Goal: Contribute content: Contribute content

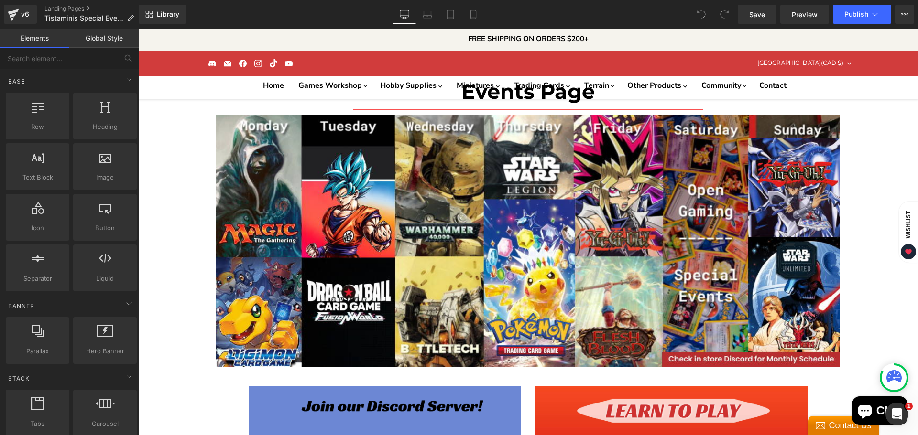
scroll to position [813, 0]
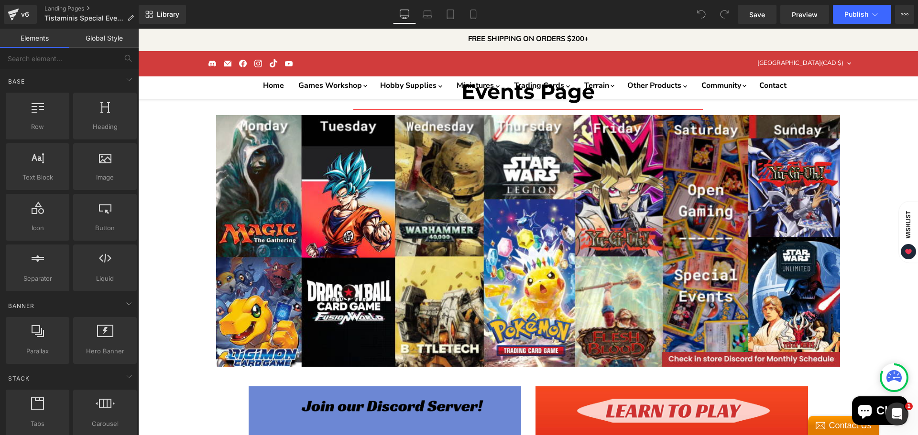
scroll to position [956, 0]
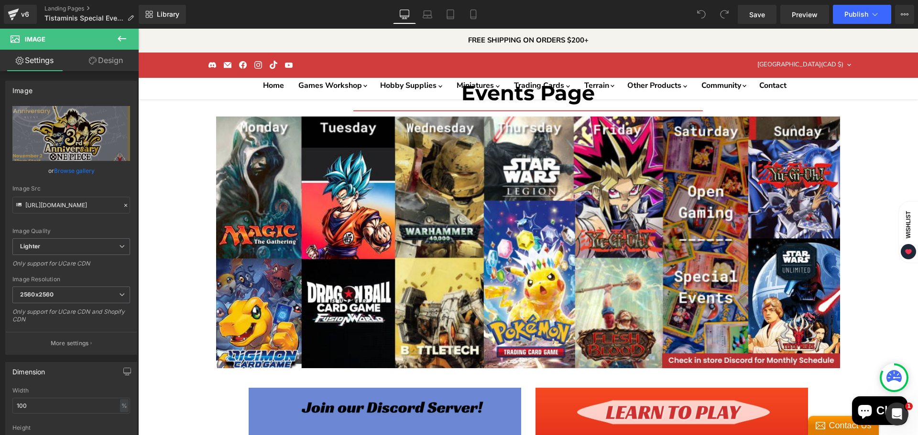
scroll to position [1, 0]
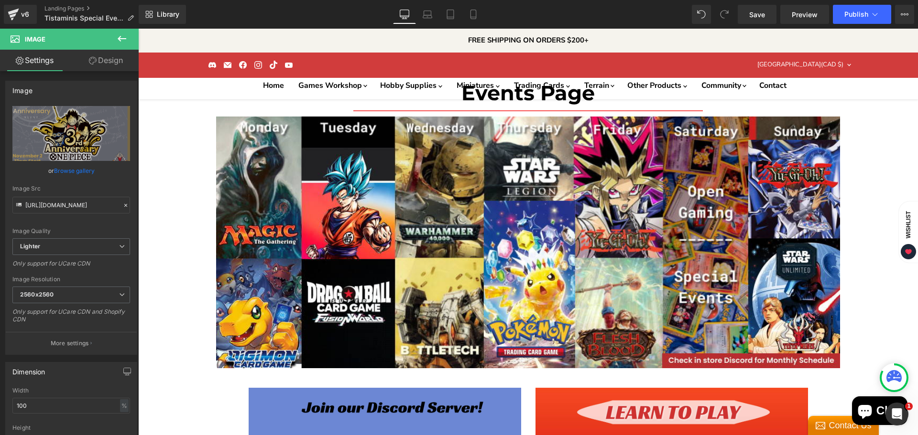
scroll to position [1195, 0]
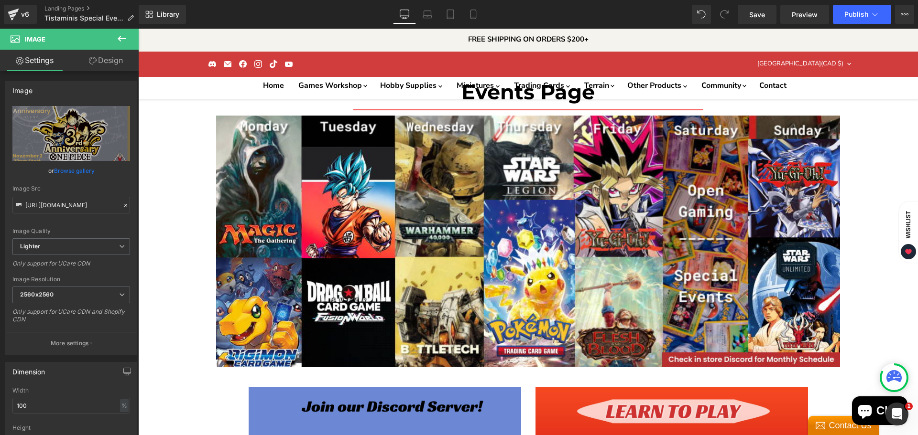
scroll to position [1147, 0]
click at [76, 168] on link "Browse gallery" at bounding box center [74, 171] width 41 height 17
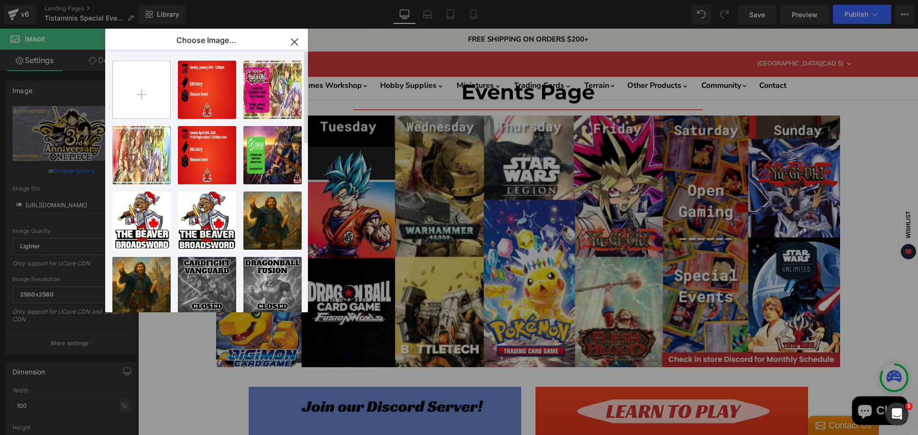
click at [145, 92] on input "file" at bounding box center [141, 89] width 57 height 57
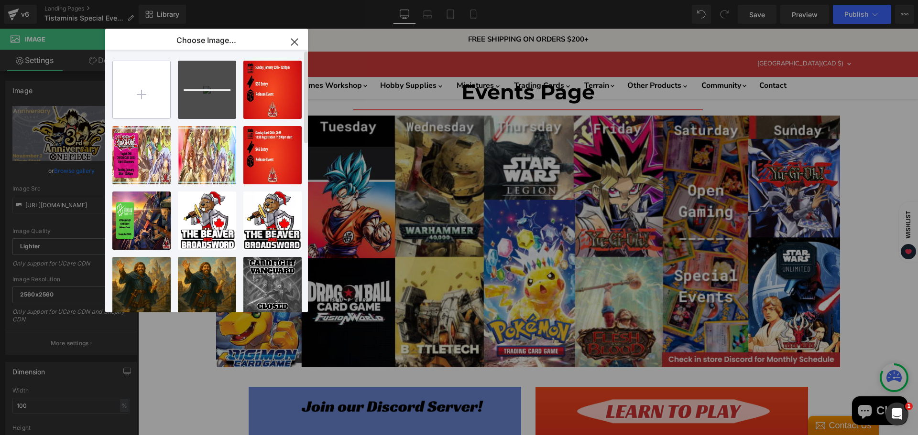
click at [145, 94] on input "file" at bounding box center [141, 89] width 57 height 57
type input "C:\fakepath\1000 POINT OLD WORLD TOURNAMENT-High-Quality (2).jpg"
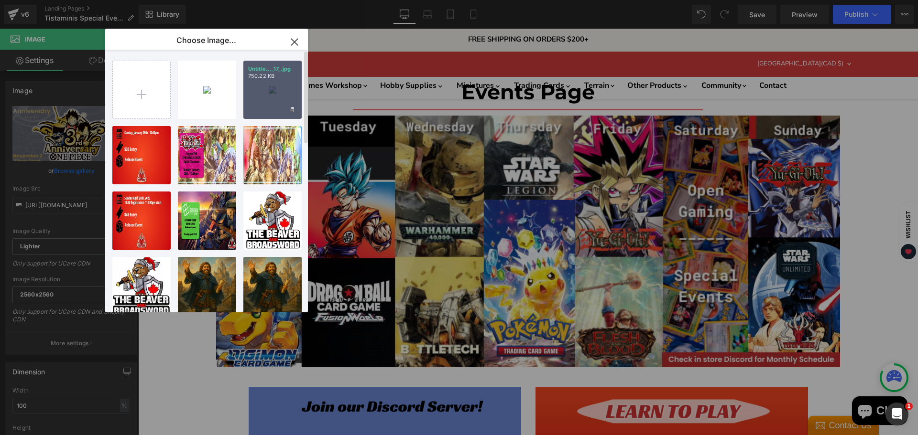
click at [282, 78] on p "750.22 KB" at bounding box center [272, 76] width 49 height 7
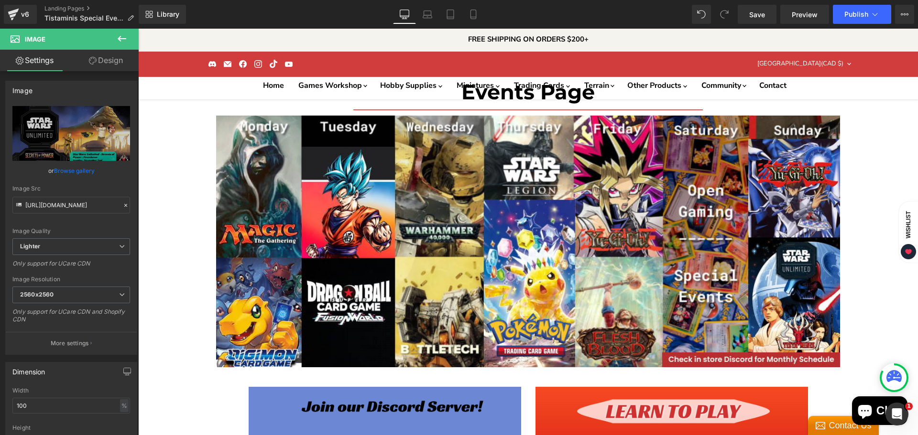
type input "[URL][DOMAIN_NAME]"
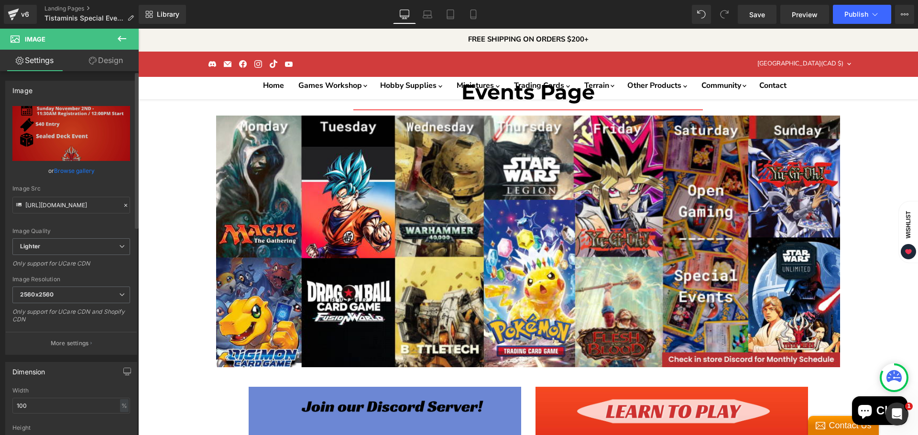
click at [63, 172] on link "Browse gallery" at bounding box center [74, 171] width 41 height 17
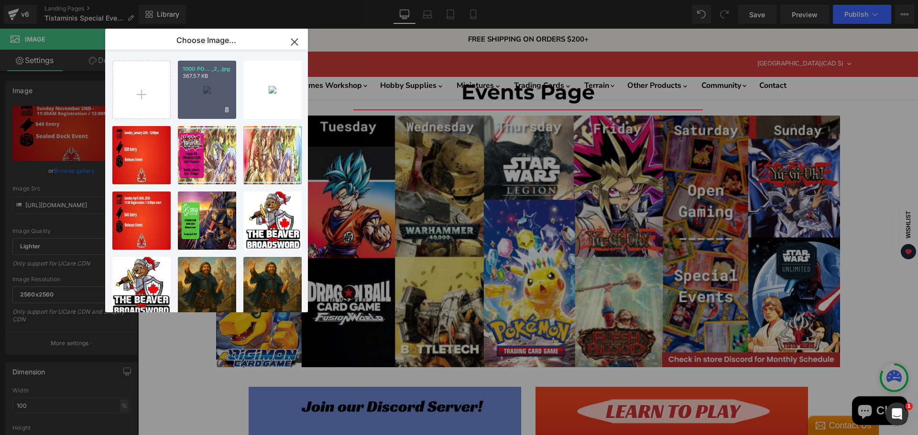
click at [198, 102] on div "1000 PO... _2_.jpg 367.57 KB" at bounding box center [207, 90] width 58 height 58
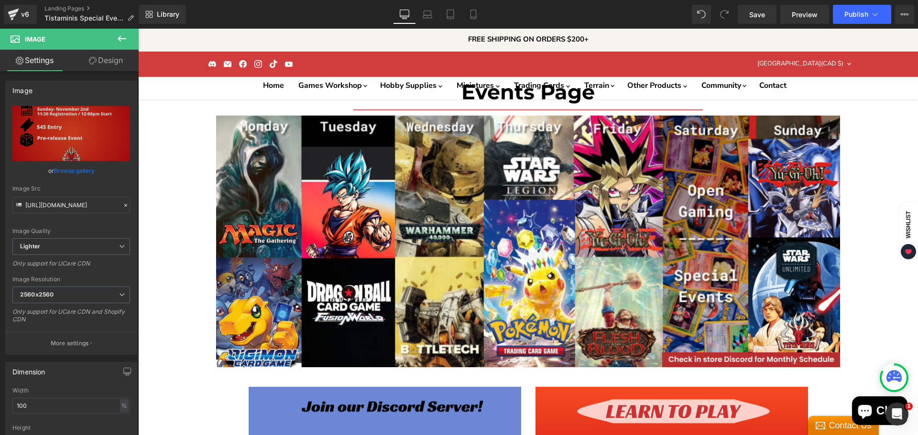
type input "[URL][DOMAIN_NAME]"
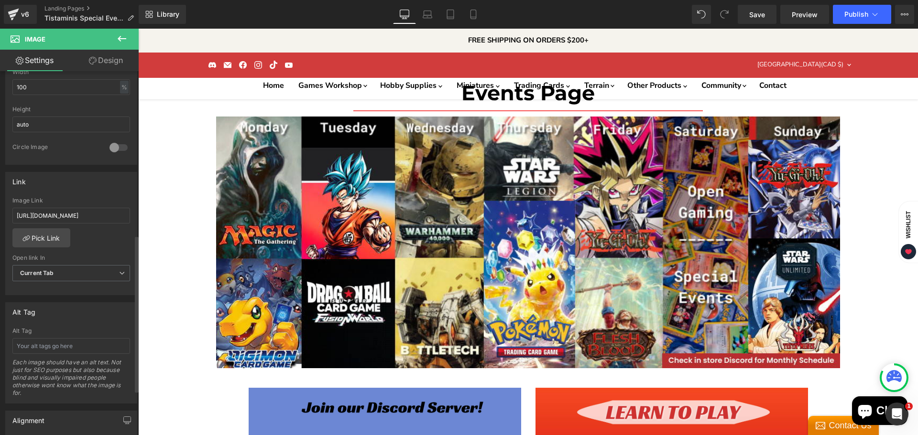
scroll to position [382, 0]
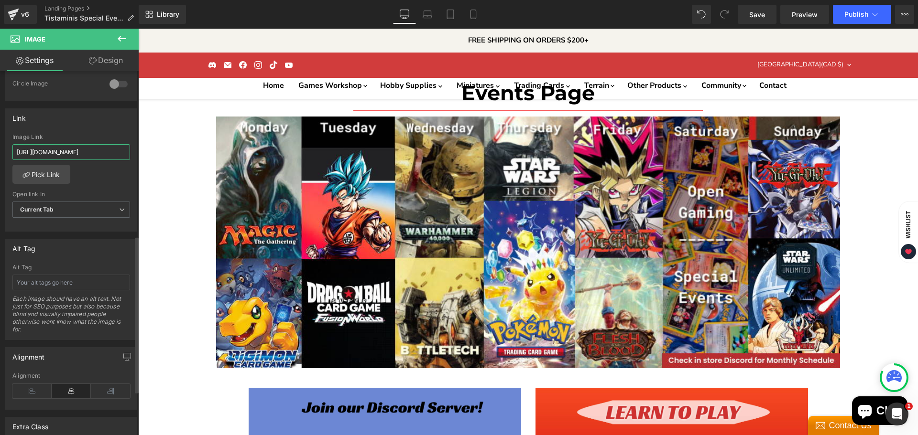
click at [66, 155] on input "[URL][DOMAIN_NAME]" at bounding box center [71, 152] width 118 height 16
drag, startPoint x: 66, startPoint y: 155, endPoint x: 39, endPoint y: 153, distance: 27.8
click at [39, 153] on input "[URL][DOMAIN_NAME]" at bounding box center [71, 152] width 118 height 16
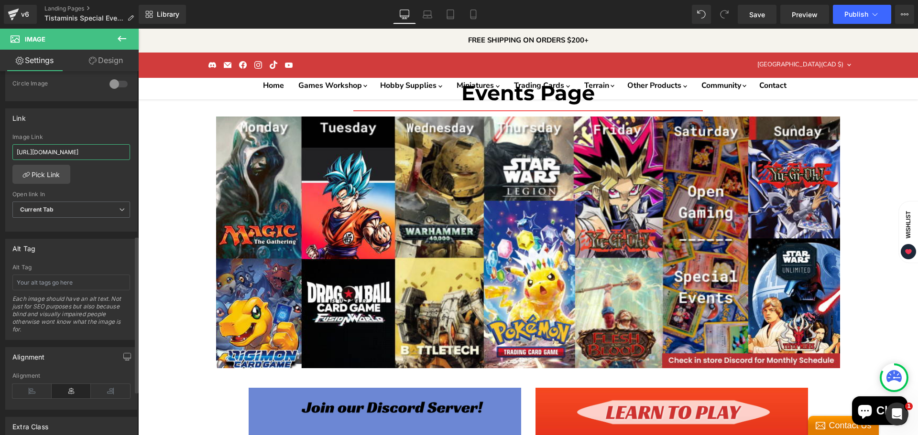
type input "[URL][DOMAIN_NAME]"
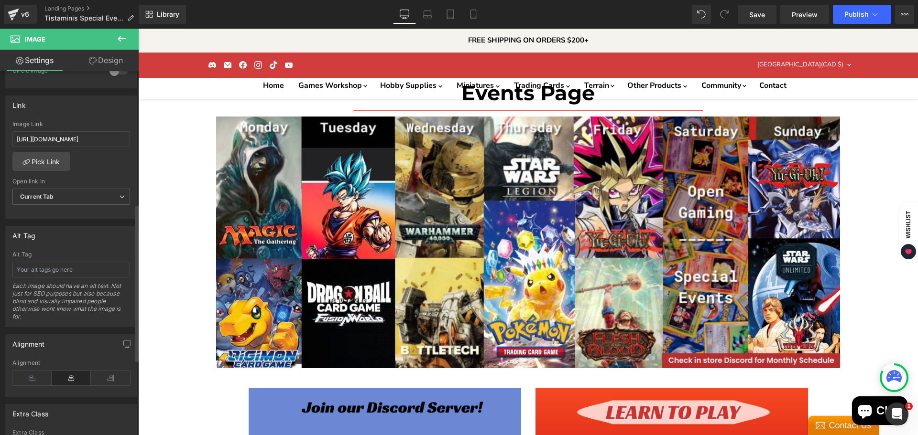
scroll to position [293, 0]
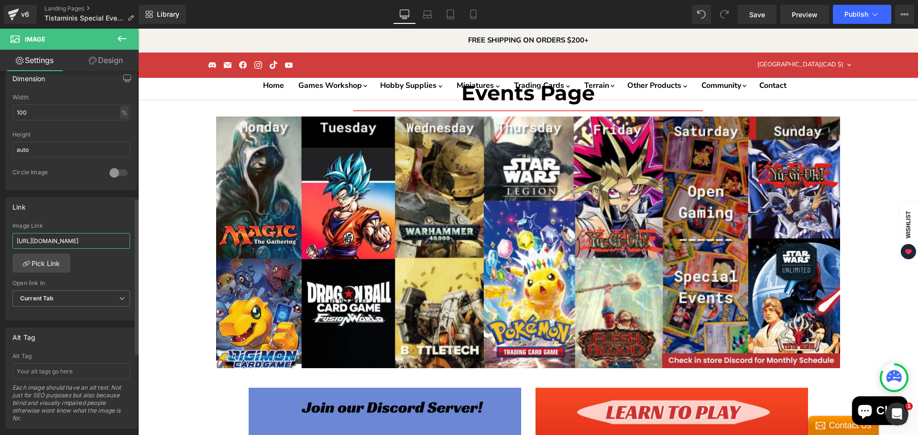
click at [63, 234] on input "[URL][DOMAIN_NAME]" at bounding box center [71, 241] width 118 height 16
click at [62, 238] on input "[URL][DOMAIN_NAME]" at bounding box center [71, 241] width 118 height 16
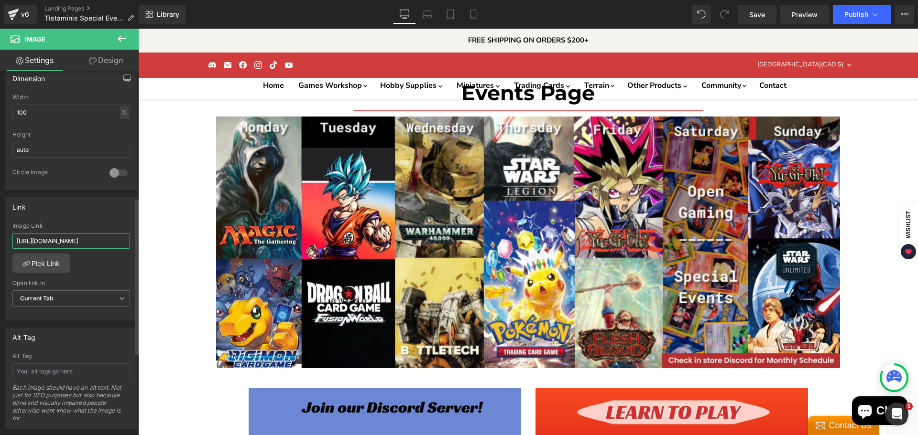
click at [62, 238] on input "[URL][DOMAIN_NAME]" at bounding box center [71, 241] width 118 height 16
type input "[URL][DOMAIN_NAME]"
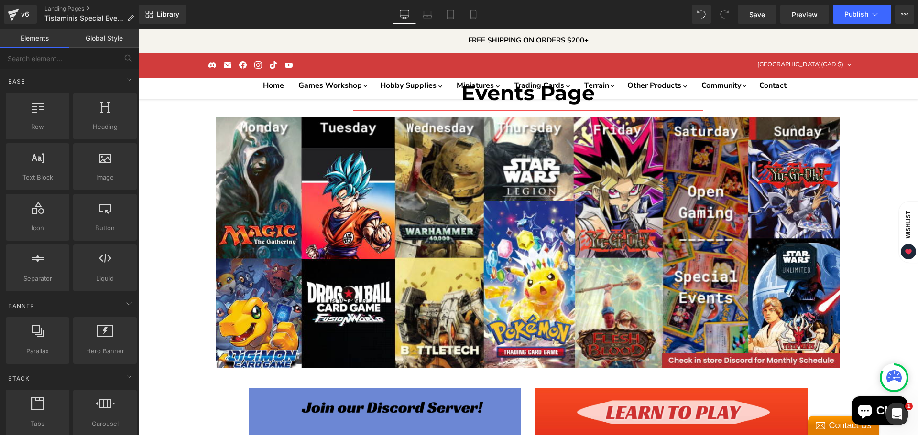
click at [869, 18] on button "Publish" at bounding box center [862, 14] width 58 height 19
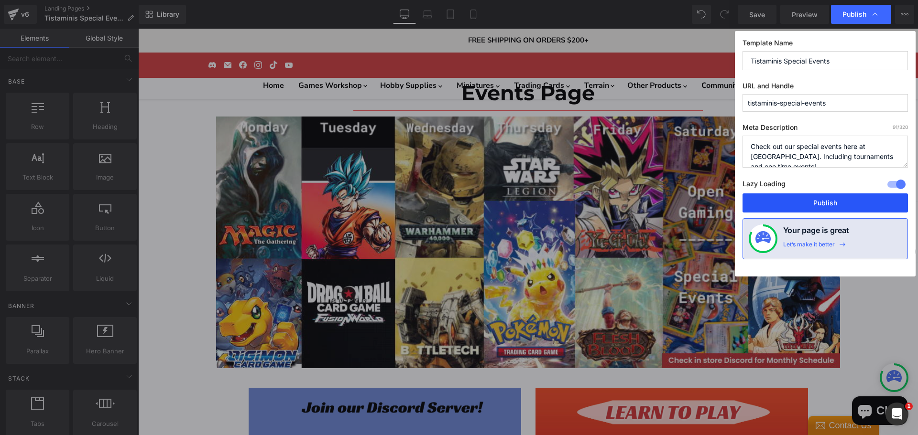
drag, startPoint x: 850, startPoint y: 199, endPoint x: 712, endPoint y: 171, distance: 141.0
click at [850, 199] on button "Publish" at bounding box center [824, 203] width 165 height 19
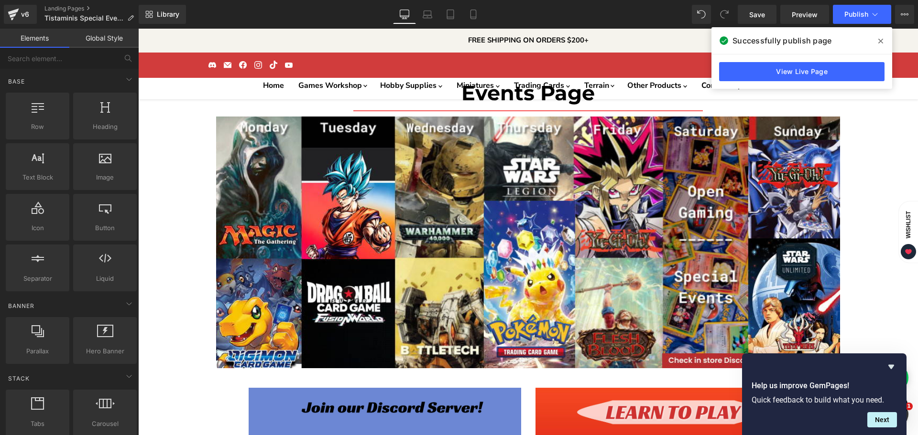
scroll to position [1625, 0]
drag, startPoint x: 359, startPoint y: 201, endPoint x: 294, endPoint y: 182, distance: 67.6
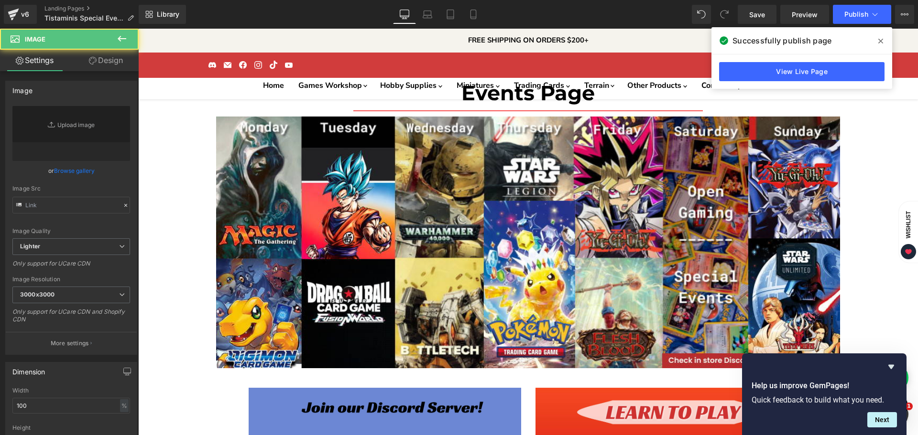
type input "[URL][DOMAIN_NAME]"
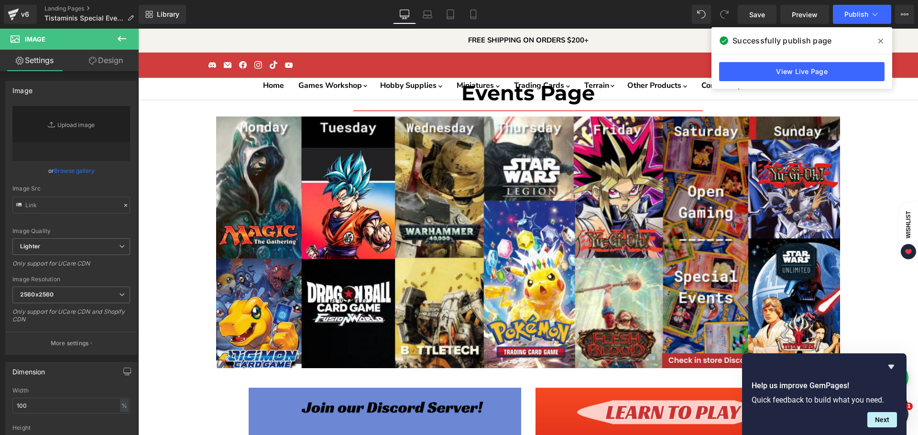
type input "[URL][DOMAIN_NAME]"
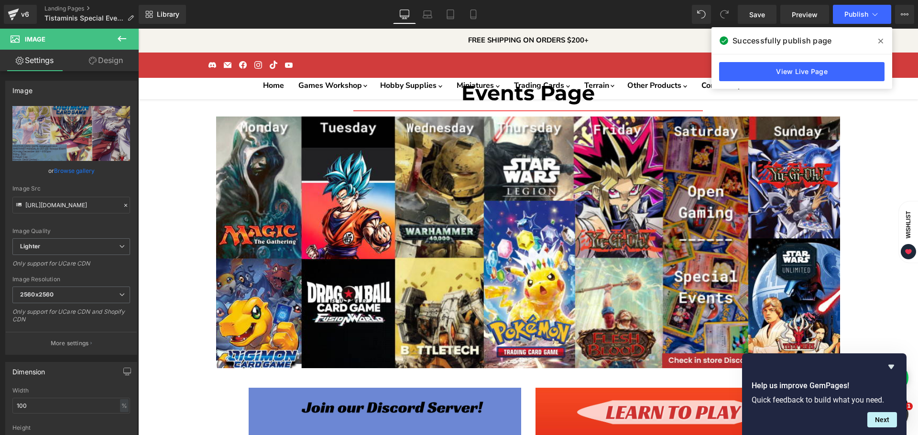
click at [70, 173] on link "Browse gallery" at bounding box center [74, 171] width 41 height 17
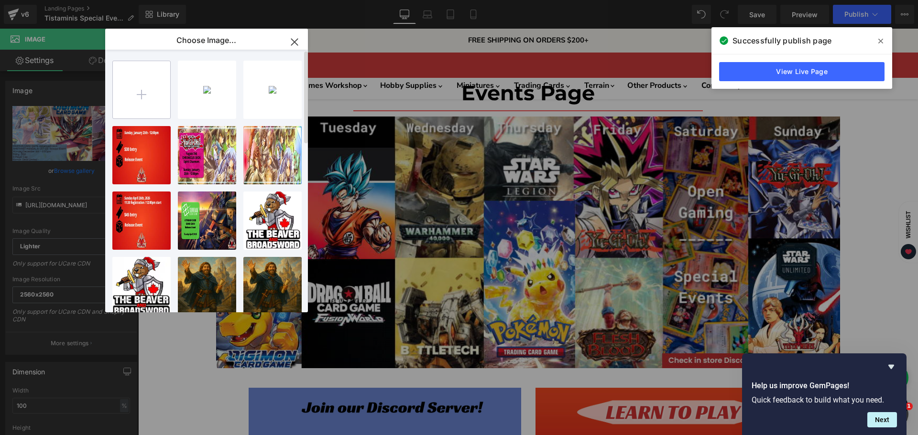
click at [157, 85] on input "file" at bounding box center [141, 89] width 57 height 57
type input "C:\fakepath\Untitled design-High-Quality (18).jpg"
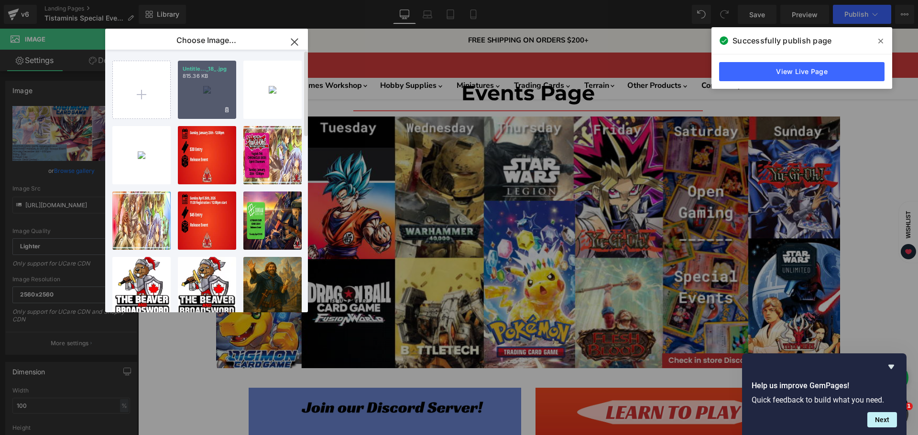
click at [209, 98] on div "Untitle..._18_.jpg 815.36 KB" at bounding box center [207, 90] width 58 height 58
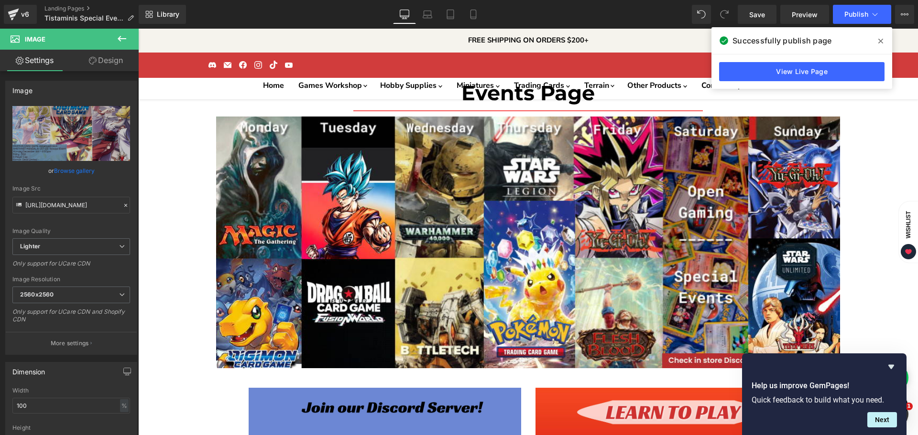
click at [74, 170] on link "Browse gallery" at bounding box center [74, 171] width 41 height 17
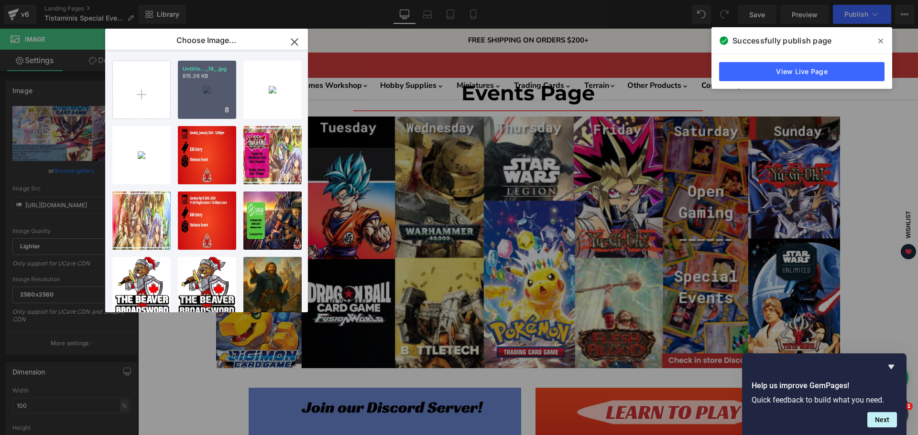
click at [195, 92] on div "Untitle..._18_.jpg 815.36 KB" at bounding box center [207, 90] width 58 height 58
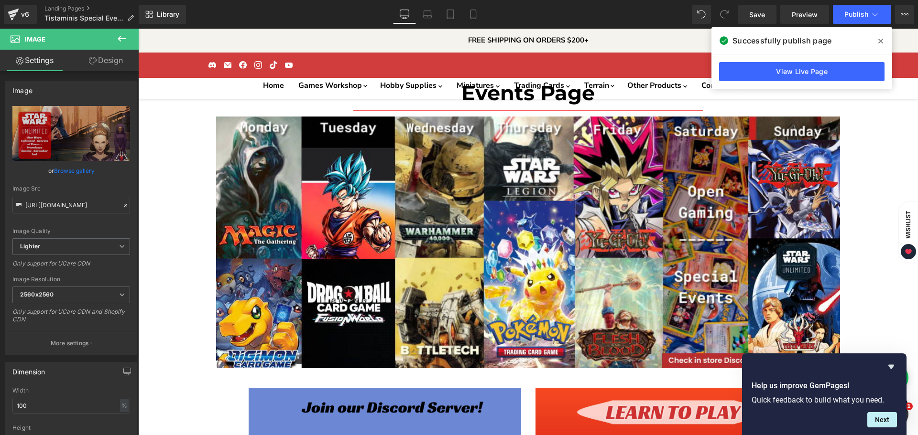
type input "[URL][DOMAIN_NAME]"
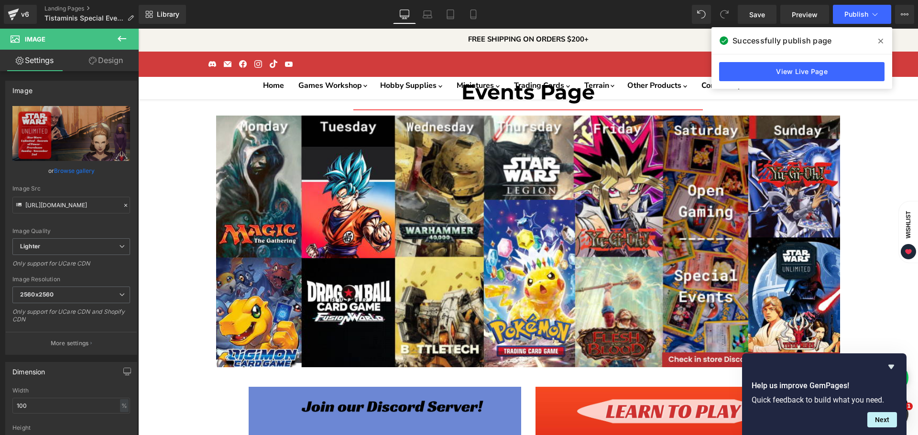
scroll to position [0, 0]
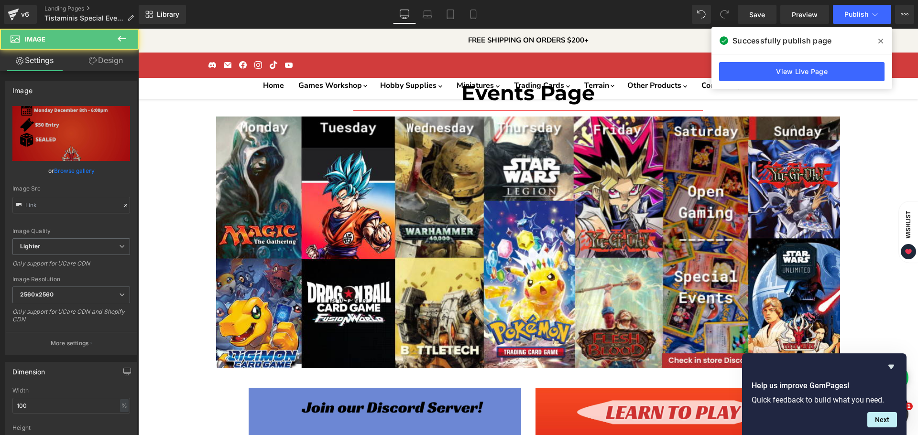
type input "[URL][DOMAIN_NAME]"
drag, startPoint x: 409, startPoint y: 258, endPoint x: 363, endPoint y: 191, distance: 81.1
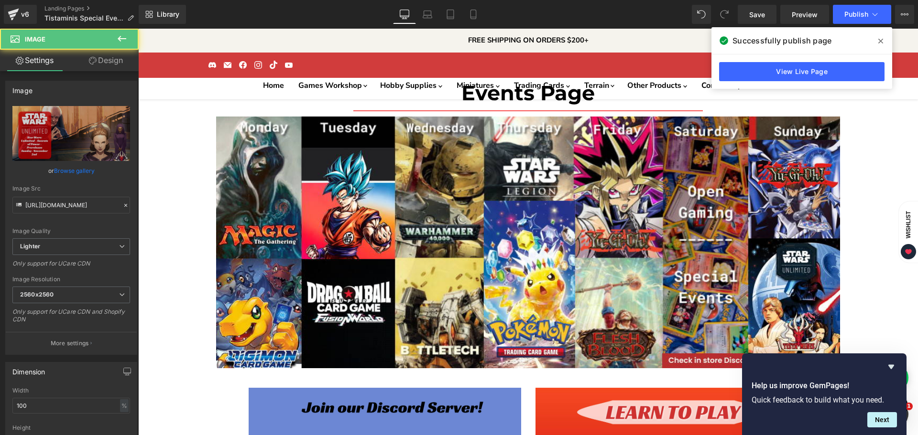
click at [68, 166] on link "Browse gallery" at bounding box center [74, 171] width 41 height 17
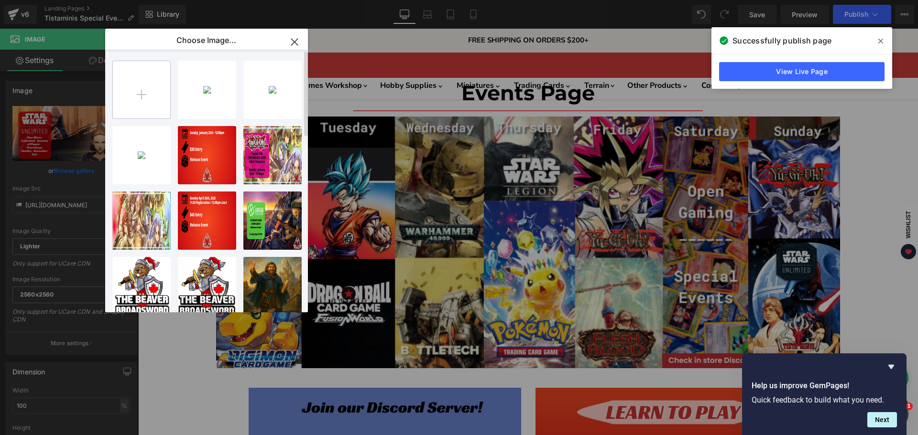
click at [163, 100] on input "file" at bounding box center [141, 89] width 57 height 57
type input "C:\fakepath\Untitled design-High-Quality (19).jpg"
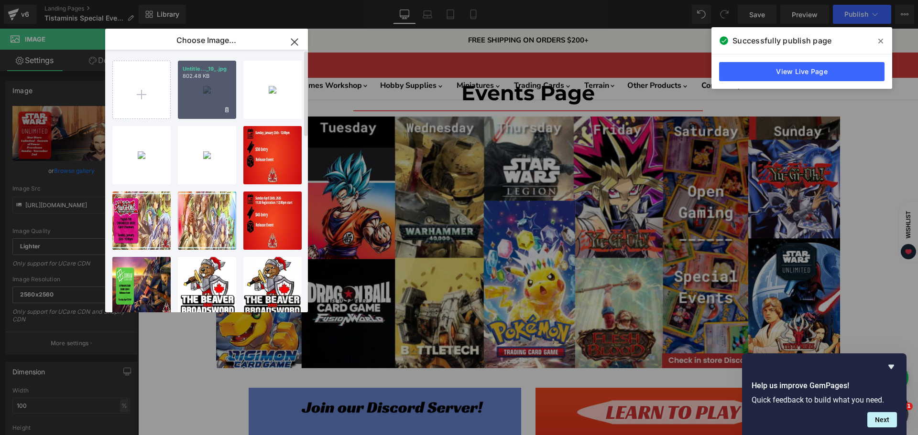
click at [225, 99] on div "Untitle..._19_.jpg 802.48 KB" at bounding box center [207, 90] width 58 height 58
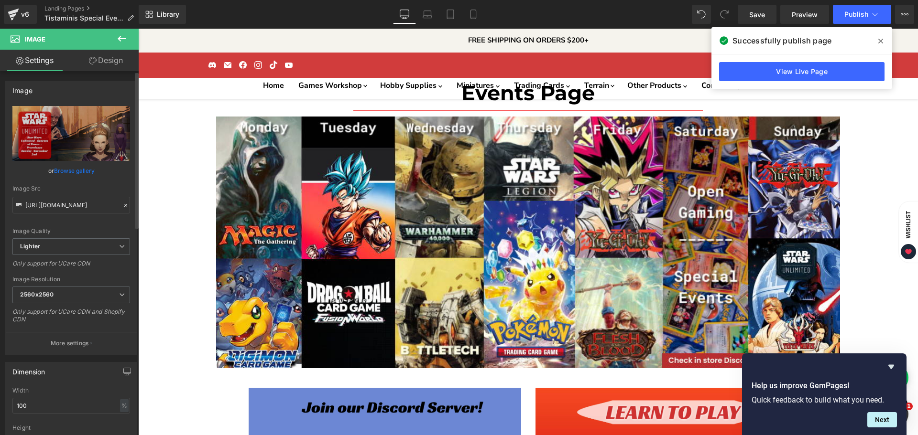
click at [88, 170] on link "Browse gallery" at bounding box center [74, 171] width 41 height 17
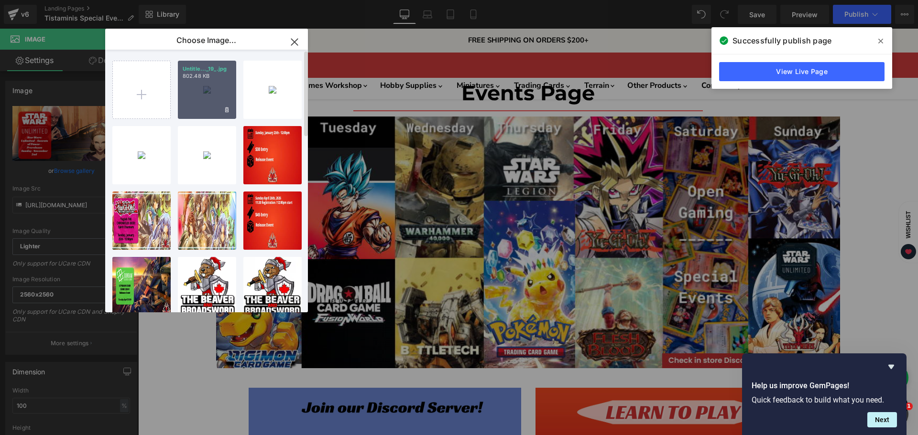
click at [192, 93] on div "Untitle..._19_.jpg 802.48 KB" at bounding box center [207, 90] width 58 height 58
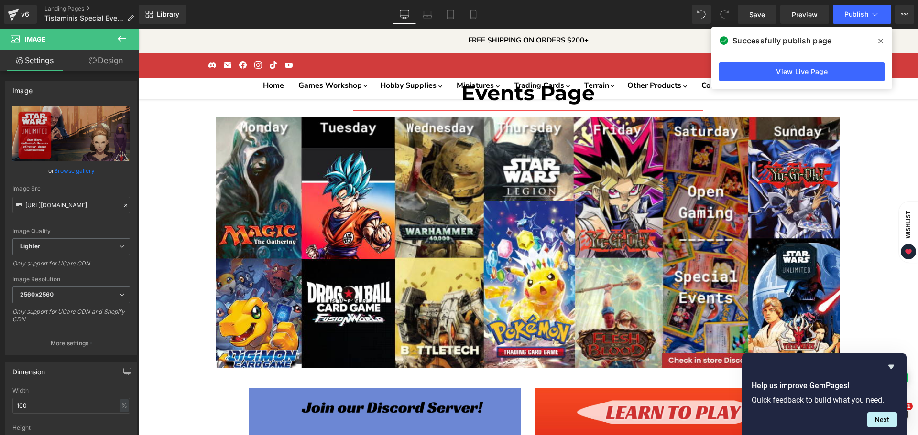
type input "[URL][DOMAIN_NAME]"
click at [64, 170] on link "Browse gallery" at bounding box center [74, 171] width 41 height 17
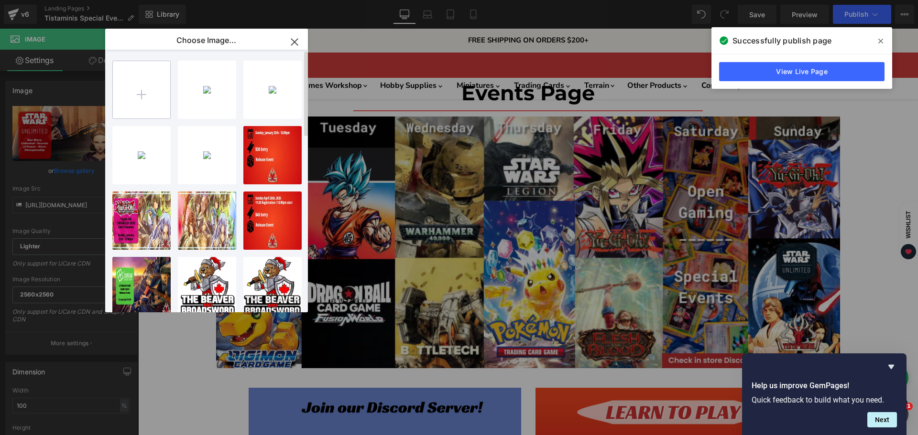
click at [147, 90] on input "file" at bounding box center [141, 89] width 57 height 57
type input "C:\fakepath\Untitled design-High-Quality (20).jpg"
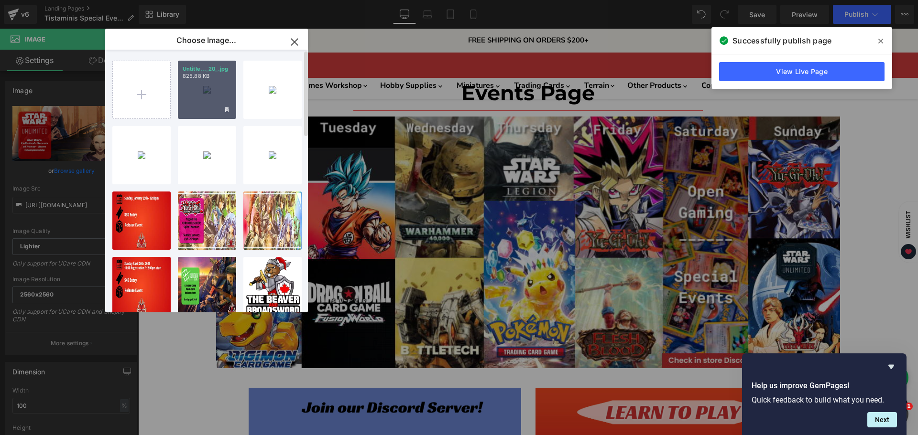
click at [202, 99] on div "Untitle..._20_.jpg 825.88 KB" at bounding box center [207, 90] width 58 height 58
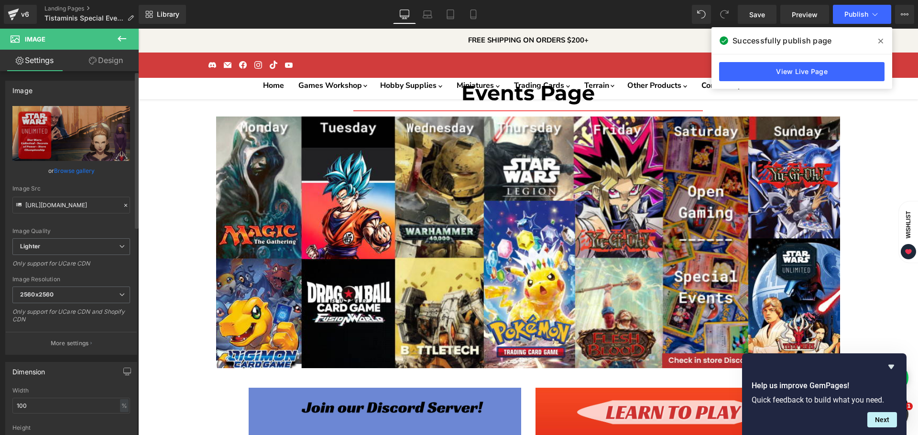
click at [72, 167] on link "Browse gallery" at bounding box center [74, 171] width 41 height 17
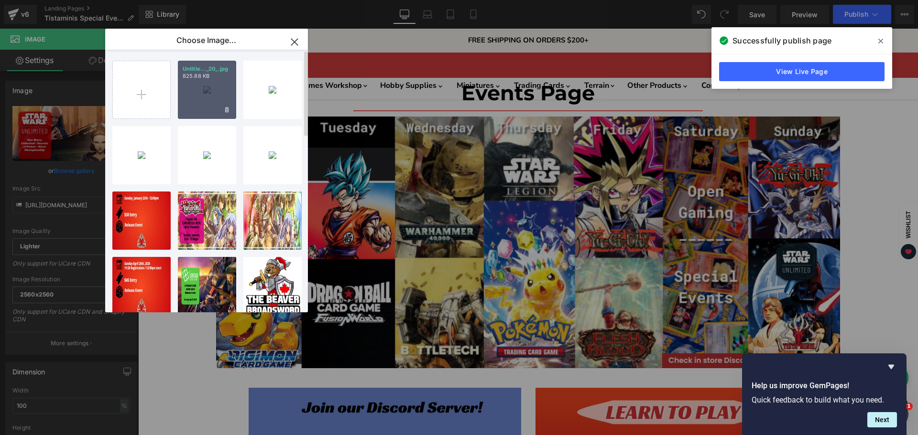
click at [184, 92] on div "Untitle..._20_.jpg 825.88 KB" at bounding box center [207, 90] width 58 height 58
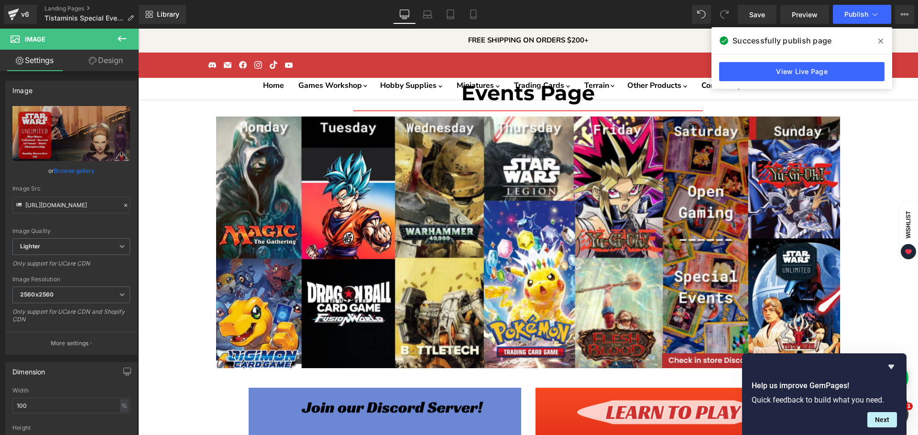
type input "[URL][DOMAIN_NAME]"
drag, startPoint x: 194, startPoint y: 208, endPoint x: 597, endPoint y: 258, distance: 406.5
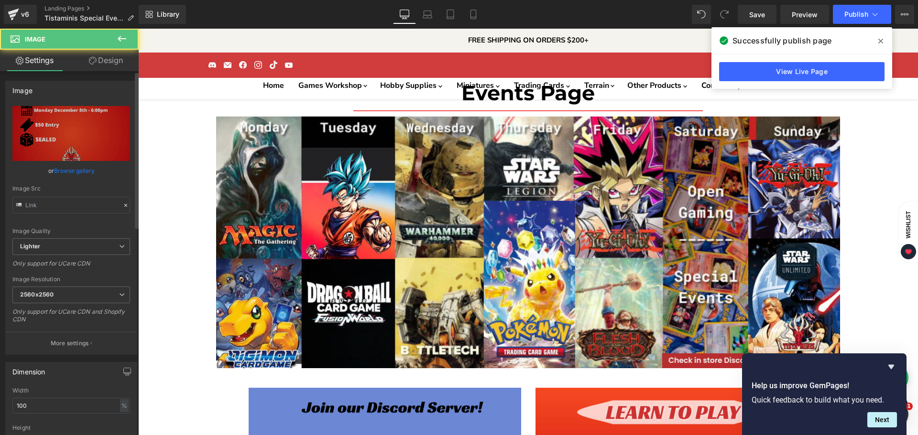
type input "[URL][DOMAIN_NAME]"
click at [67, 170] on link "Browse gallery" at bounding box center [74, 171] width 41 height 17
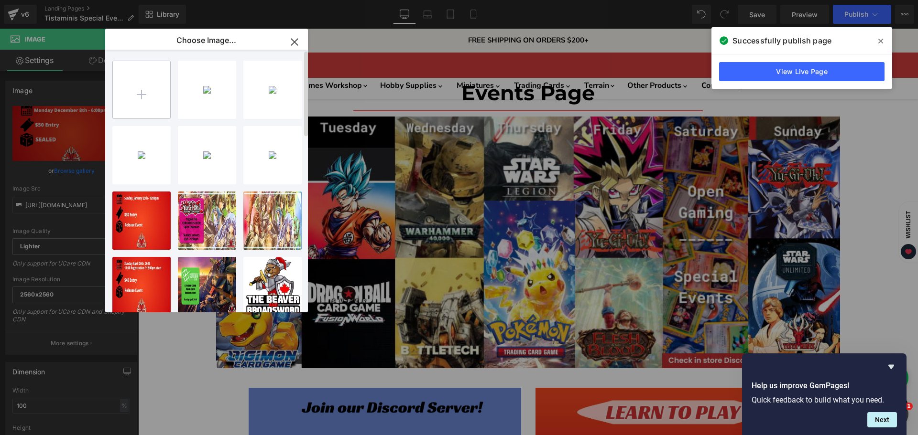
click at [150, 82] on input "file" at bounding box center [141, 89] width 57 height 57
type input "C:\fakepath\1000 POINT OLD WORLD TOURNAMENT-High-Quality (3).jpg"
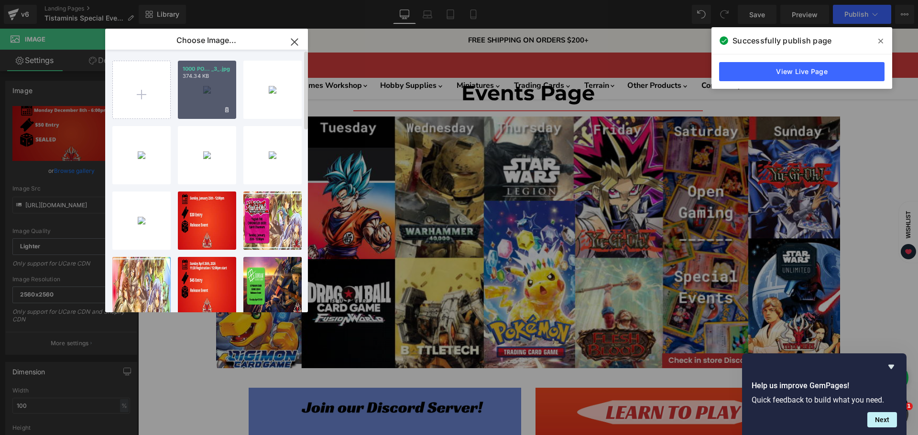
click at [201, 111] on div "1000 PO... _3_.jpg 374.34 KB" at bounding box center [207, 90] width 58 height 58
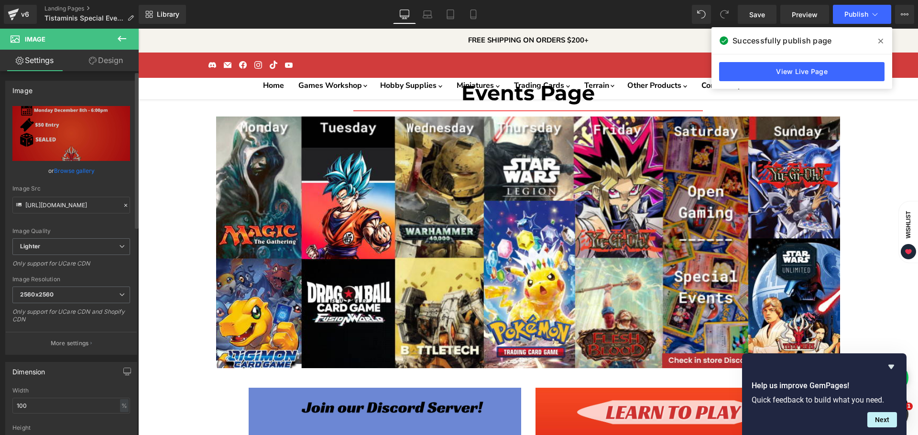
click at [76, 169] on link "Browse gallery" at bounding box center [74, 171] width 41 height 17
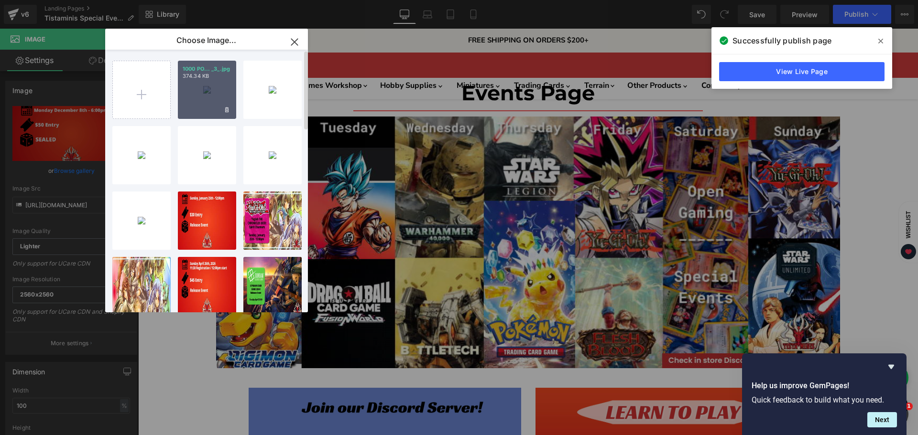
click at [225, 89] on div "1000 PO... _3_.jpg 374.34 KB" at bounding box center [207, 90] width 58 height 58
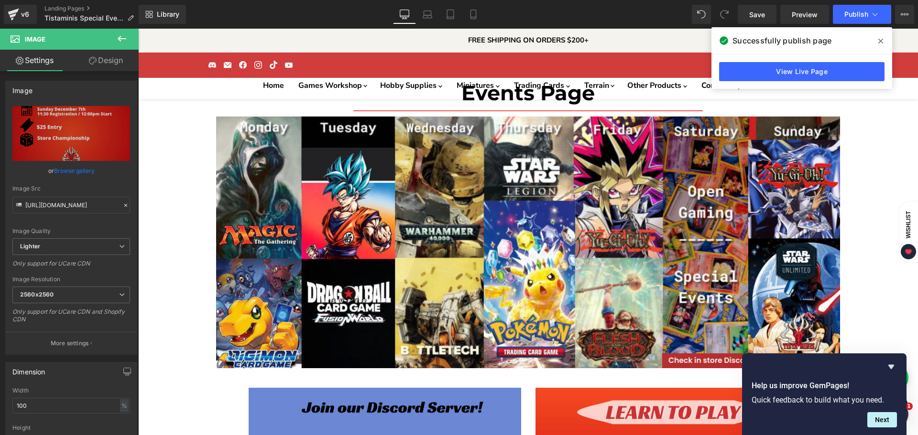
type input "[URL][DOMAIN_NAME]"
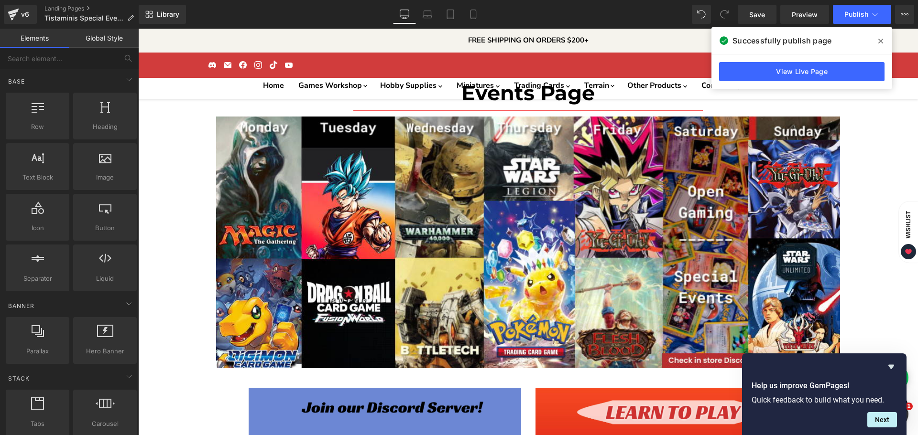
drag, startPoint x: 773, startPoint y: 38, endPoint x: 401, endPoint y: 196, distance: 404.1
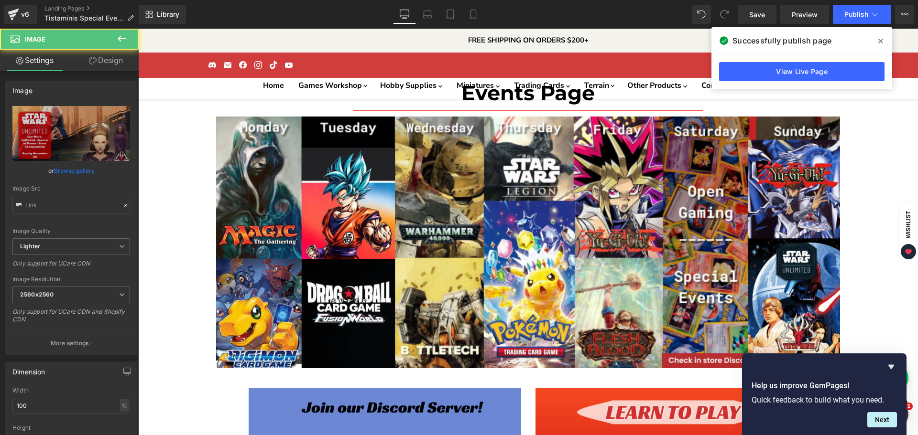
type input "[URL][DOMAIN_NAME]"
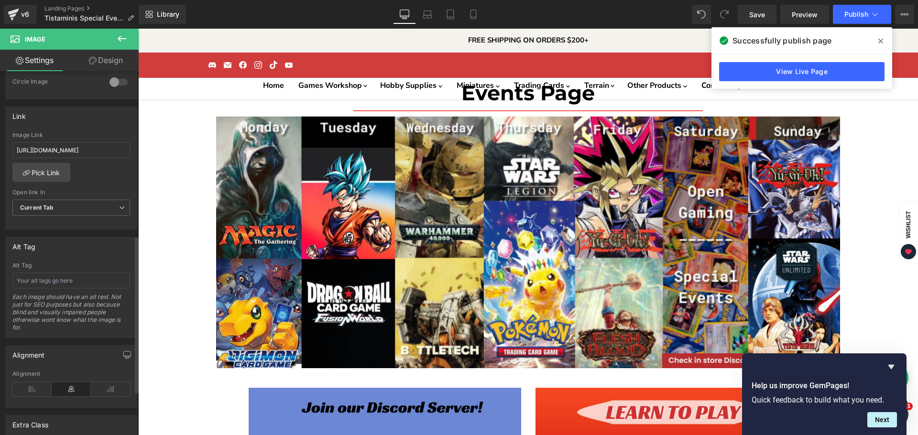
scroll to position [382, 0]
click at [65, 155] on input "[URL][DOMAIN_NAME]" at bounding box center [71, 152] width 118 height 16
paste input "star-wars-unlimited-secrets-of-power-store-championship?keyword=Star%20Wars%3A%…"
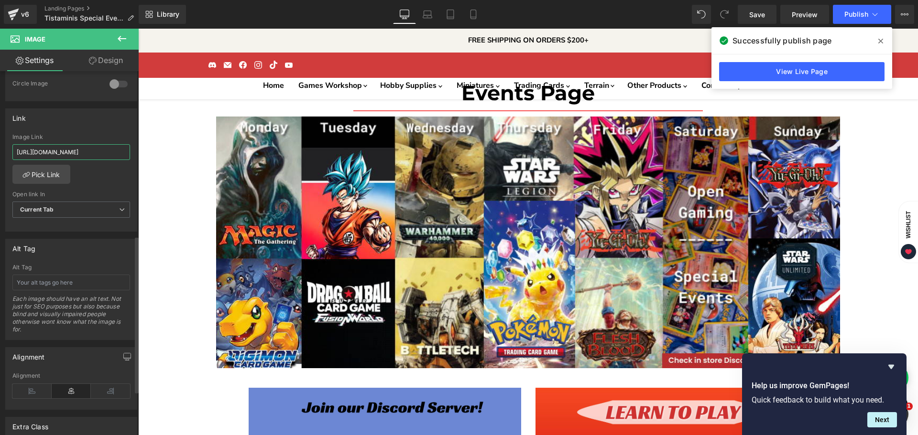
type input "[URL][DOMAIN_NAME]"
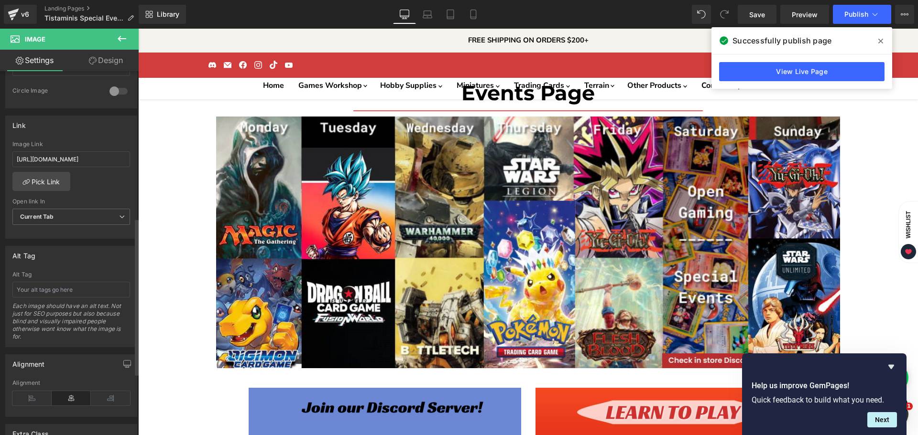
scroll to position [341, 0]
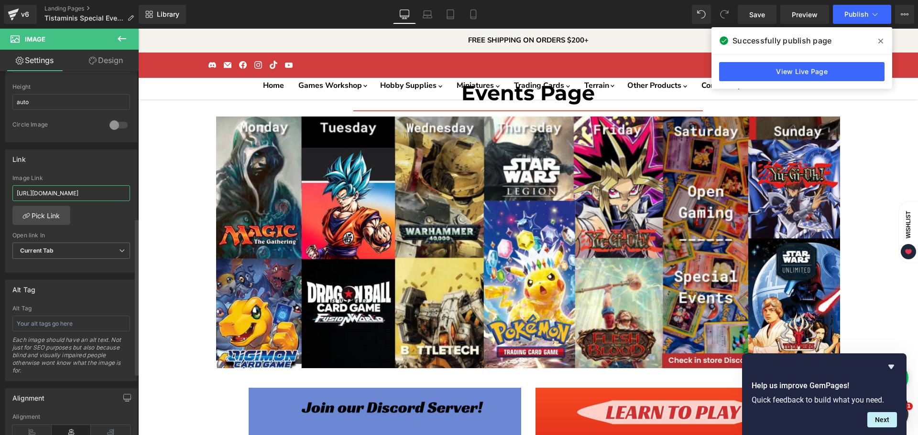
click at [92, 200] on input "[URL][DOMAIN_NAME]" at bounding box center [71, 193] width 118 height 16
click at [93, 187] on input "[URL][DOMAIN_NAME]" at bounding box center [71, 193] width 118 height 16
type input "[URL][DOMAIN_NAME]"
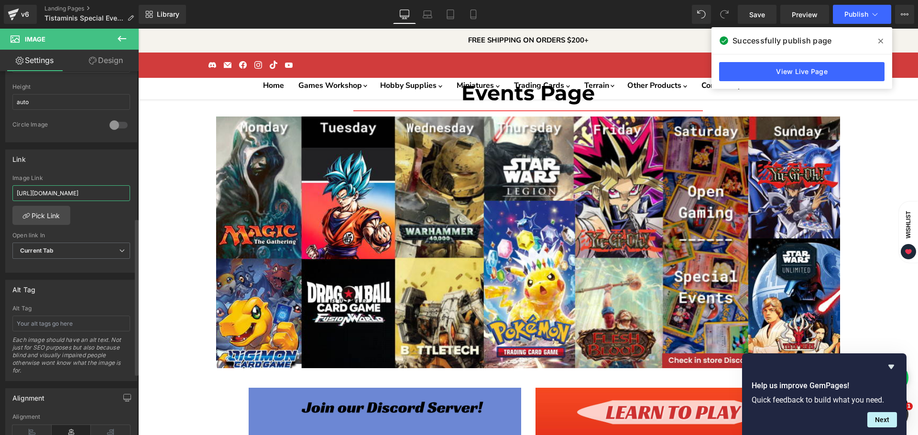
scroll to position [0, 452]
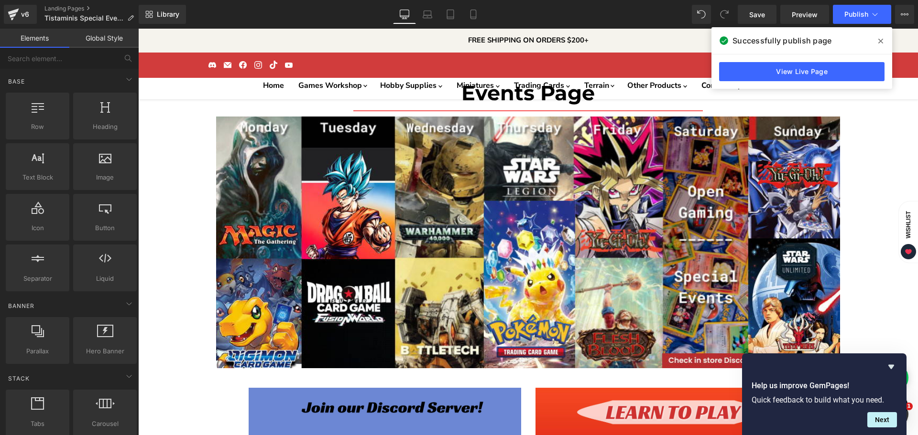
scroll to position [0, 0]
click at [843, 14] on button "Publish" at bounding box center [862, 14] width 58 height 19
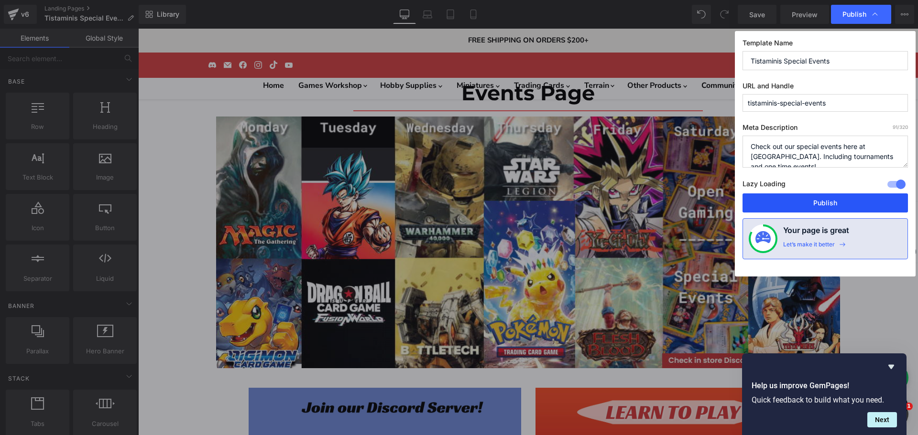
click at [818, 204] on button "Publish" at bounding box center [824, 203] width 165 height 19
